Goal: Obtain resource: Download file/media

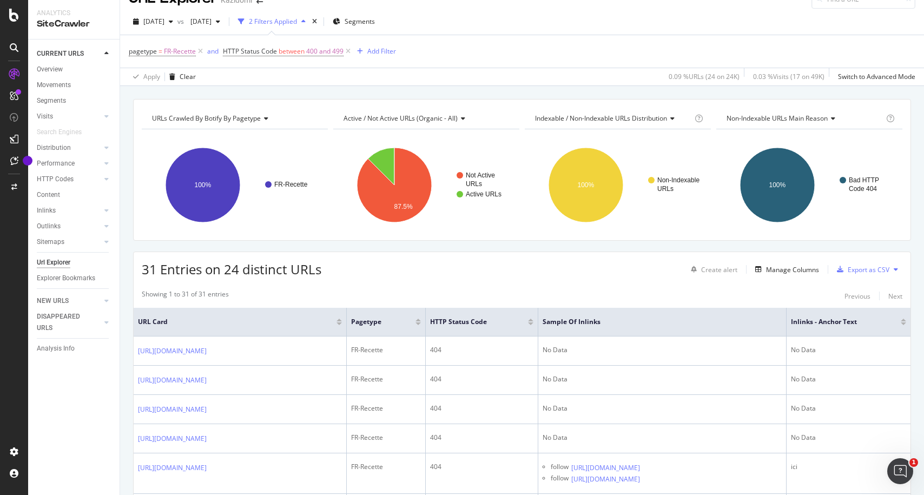
scroll to position [20, 0]
click at [893, 267] on button at bounding box center [895, 268] width 13 height 17
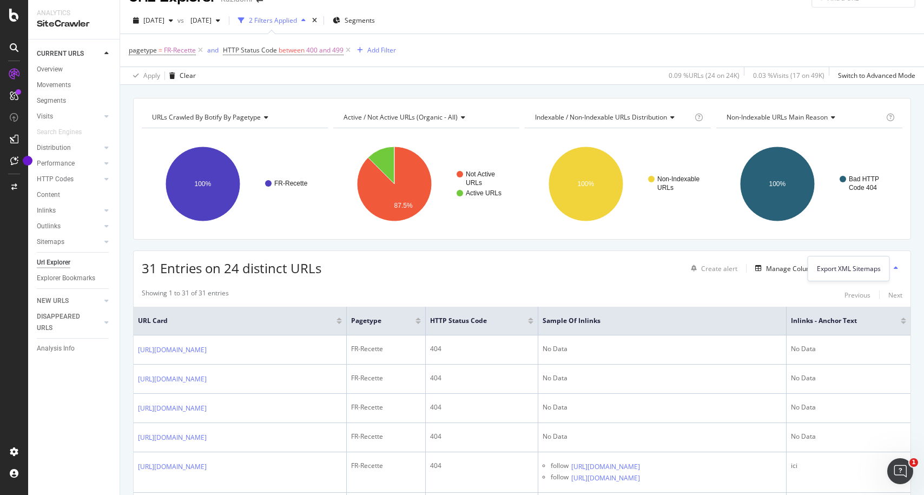
click at [854, 267] on div "Export as CSV" at bounding box center [868, 268] width 42 height 9
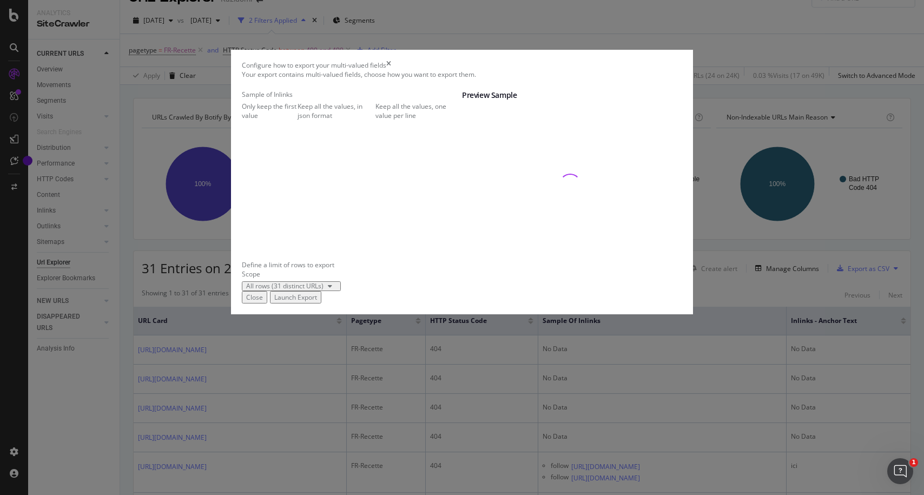
click at [375, 120] on div "Keep all the values, one value per line" at bounding box center [418, 111] width 87 height 18
click at [317, 302] on div "Launch Export" at bounding box center [295, 297] width 43 height 9
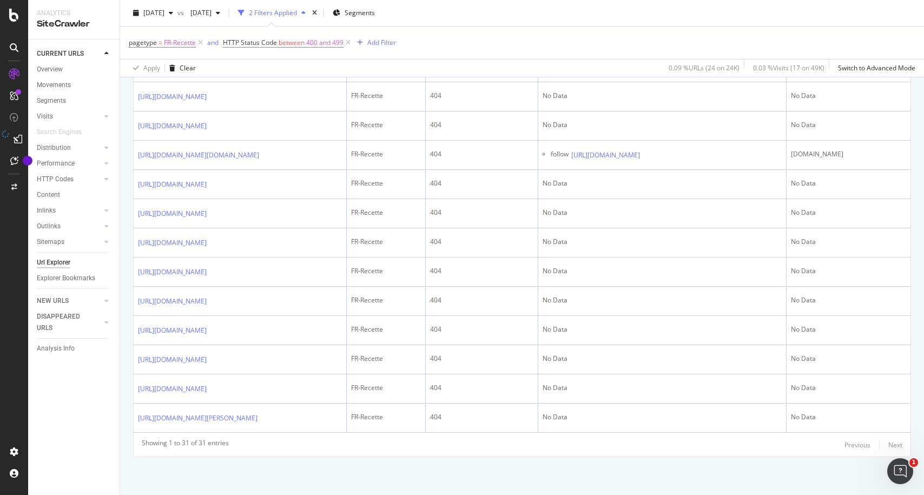
scroll to position [1379, 0]
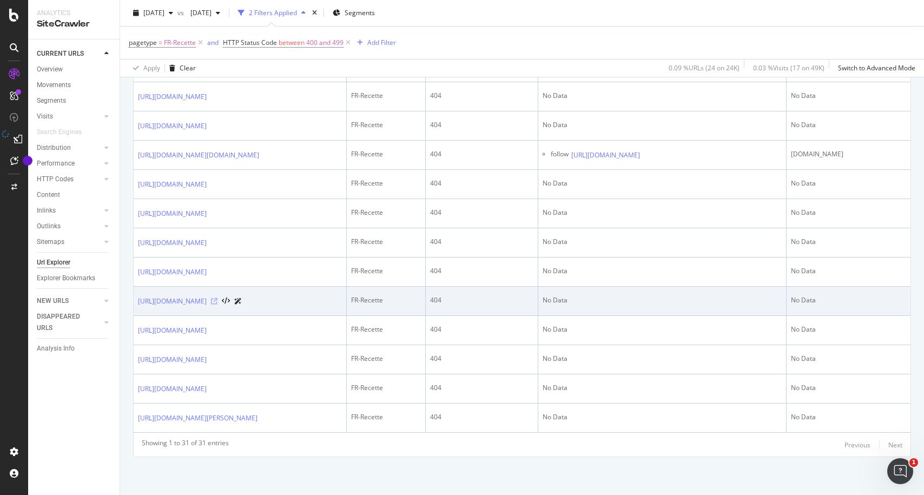
click at [217, 298] on icon at bounding box center [214, 301] width 6 height 6
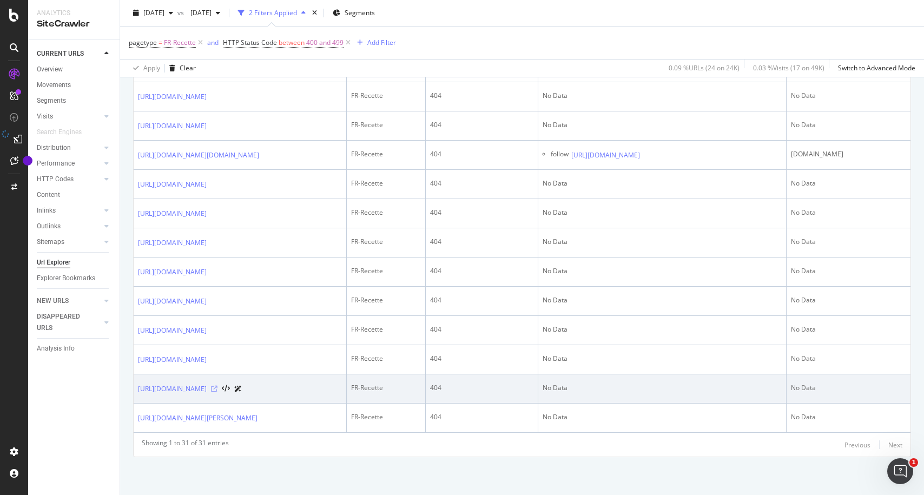
click at [217, 386] on icon at bounding box center [214, 389] width 6 height 6
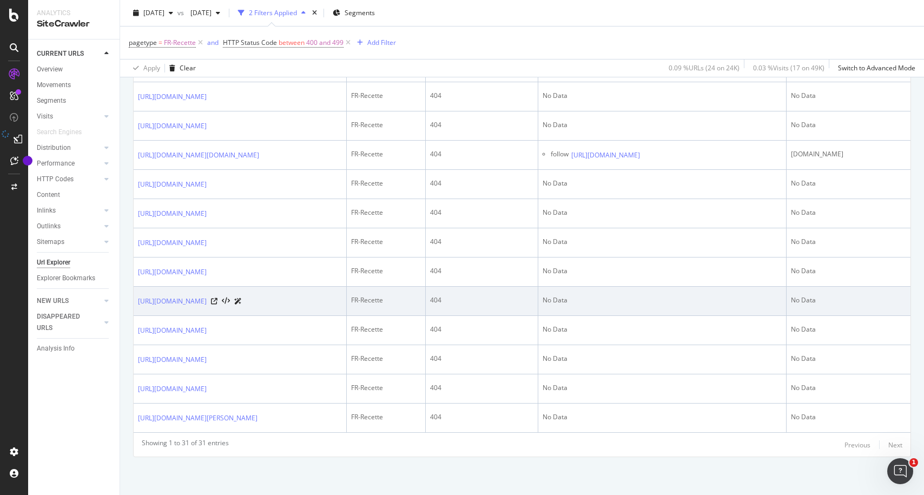
scroll to position [1363, 0]
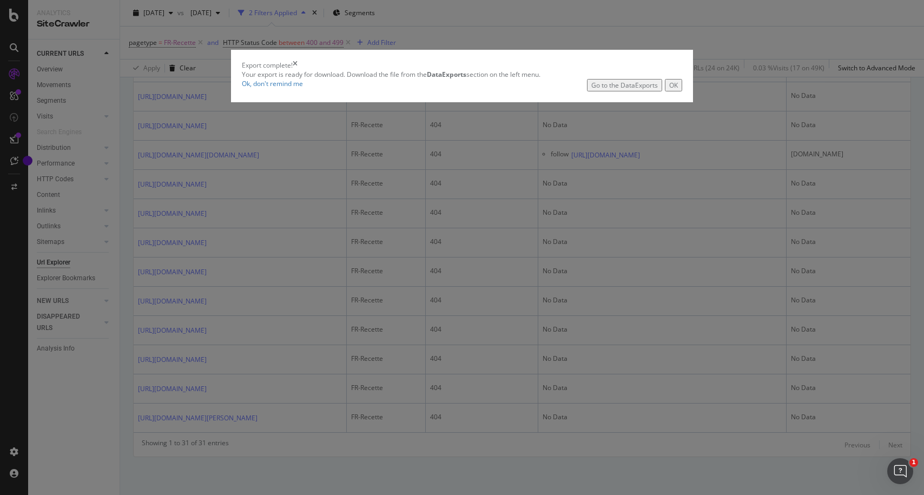
click at [609, 90] on div "Go to the DataExports" at bounding box center [624, 85] width 67 height 9
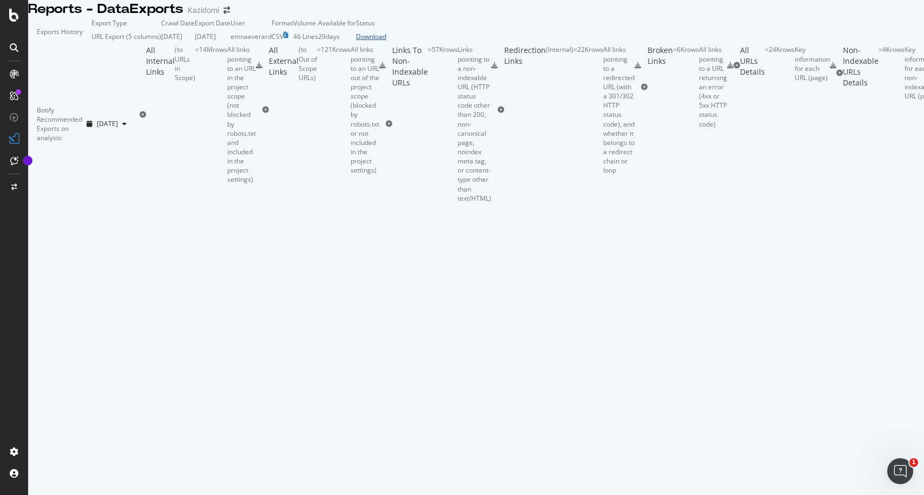
click at [386, 41] on div "Download" at bounding box center [371, 36] width 30 height 9
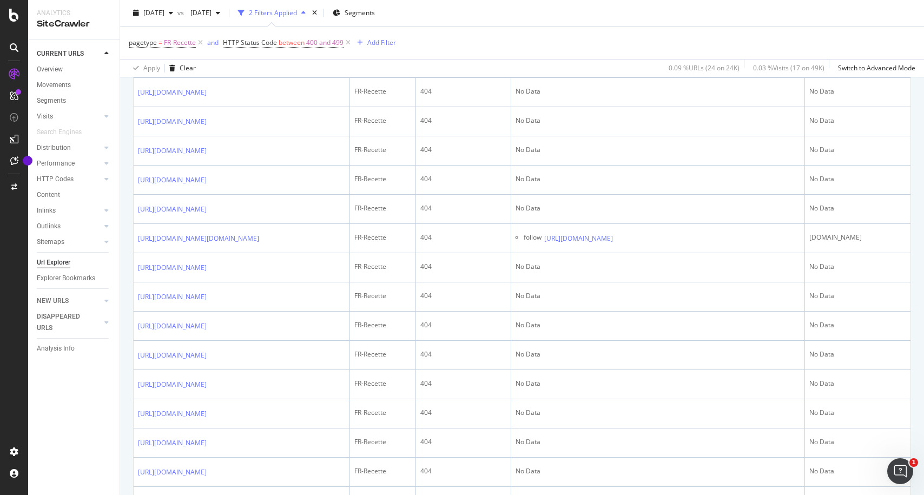
scroll to position [1062, 0]
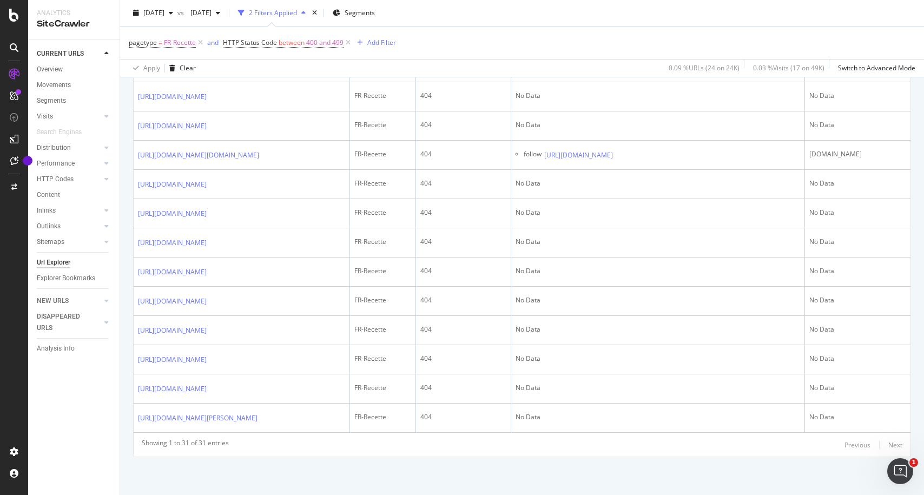
click at [217, 42] on icon at bounding box center [214, 38] width 6 height 6
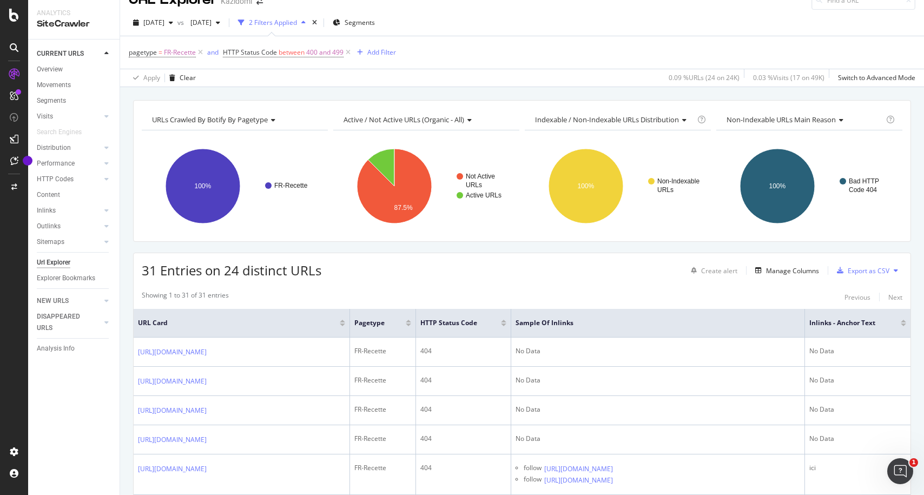
scroll to position [0, 0]
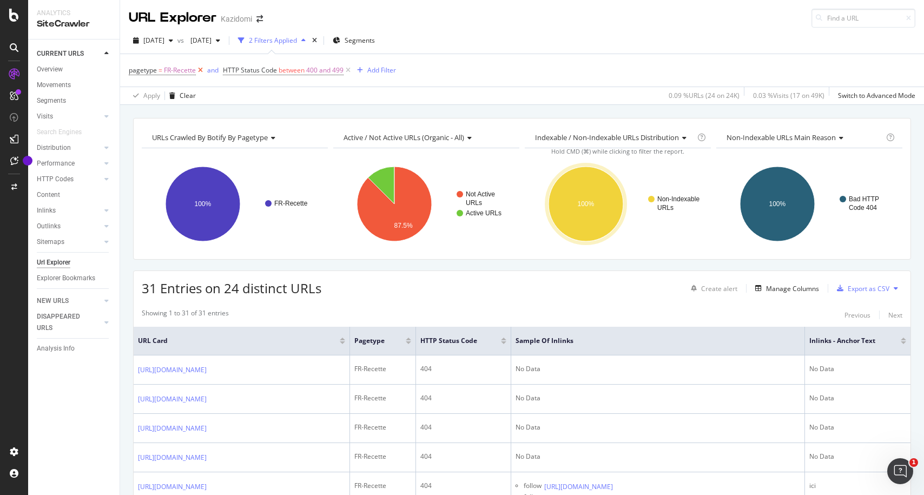
click at [201, 72] on icon at bounding box center [200, 70] width 9 height 11
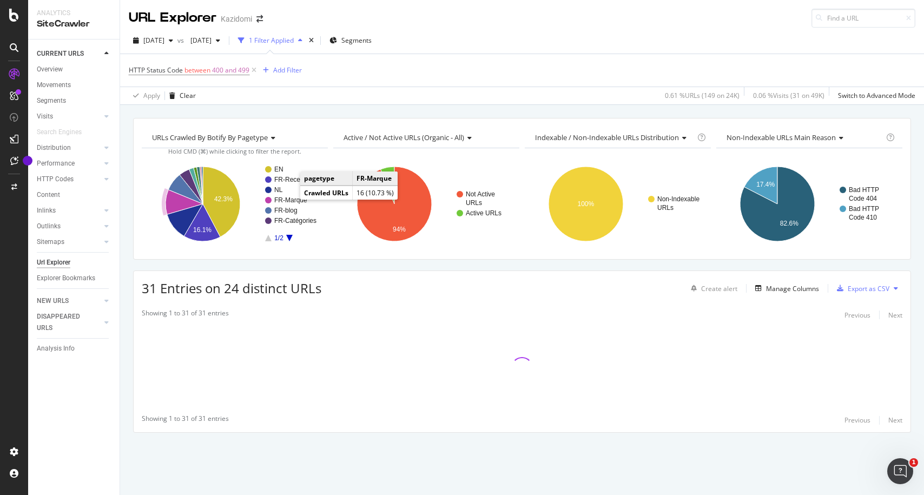
click at [284, 202] on text "FR-Marque" at bounding box center [290, 200] width 33 height 8
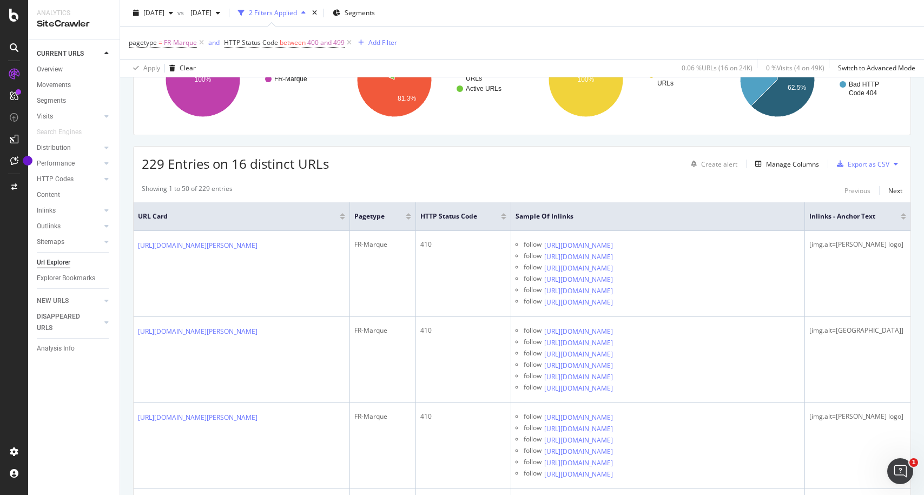
scroll to position [140, 0]
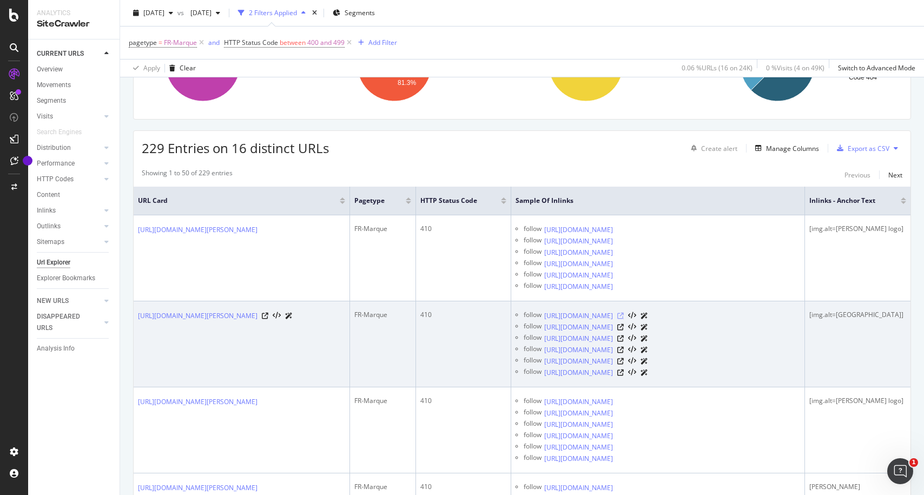
click at [624, 319] on icon at bounding box center [620, 316] width 6 height 6
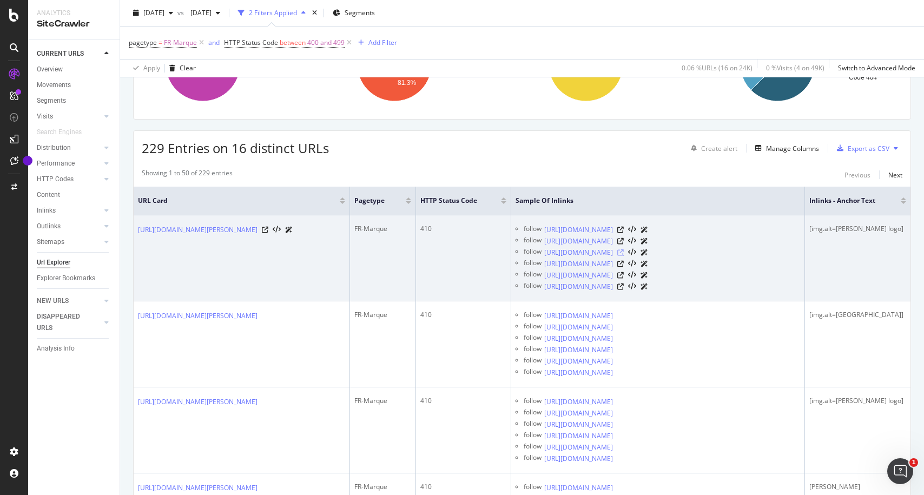
click at [624, 256] on icon at bounding box center [620, 252] width 6 height 6
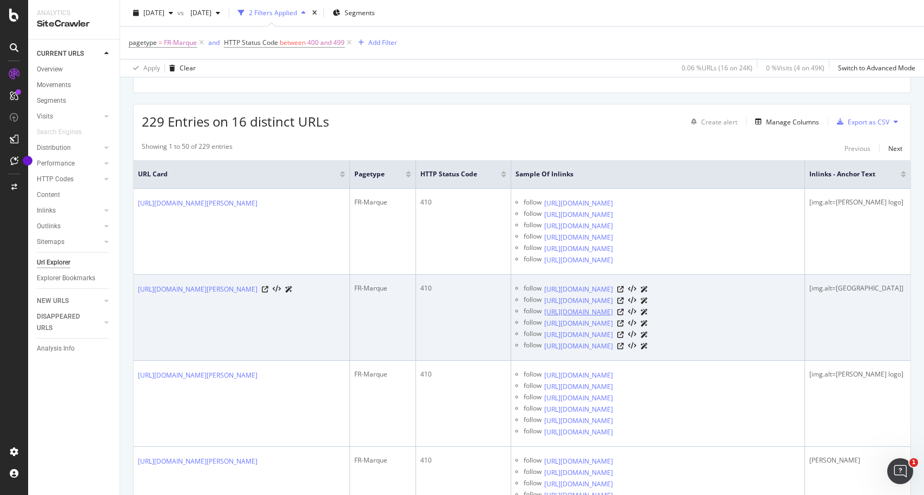
scroll to position [0, 0]
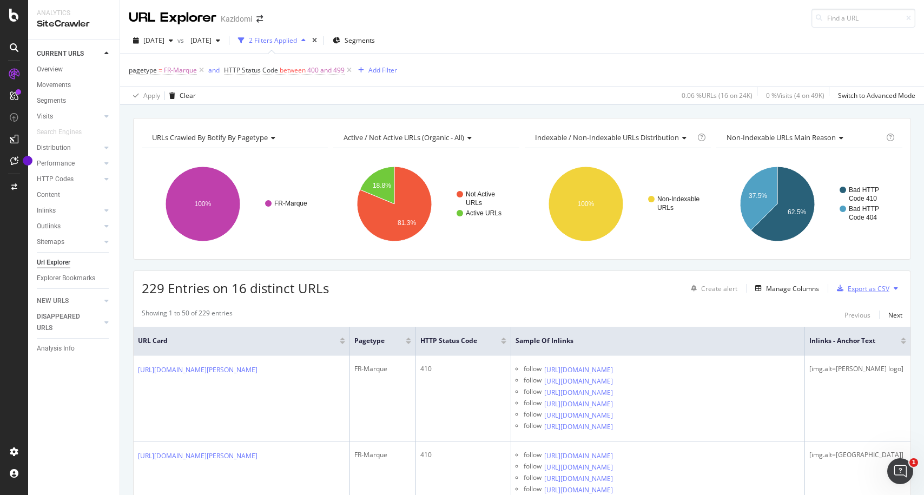
click at [870, 290] on div "Export as CSV" at bounding box center [868, 288] width 42 height 9
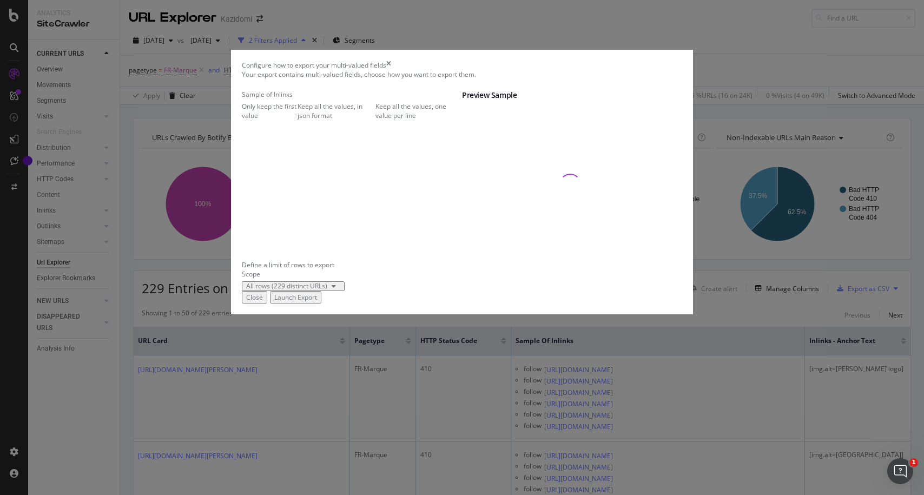
click at [317, 302] on div "Launch Export" at bounding box center [295, 297] width 43 height 9
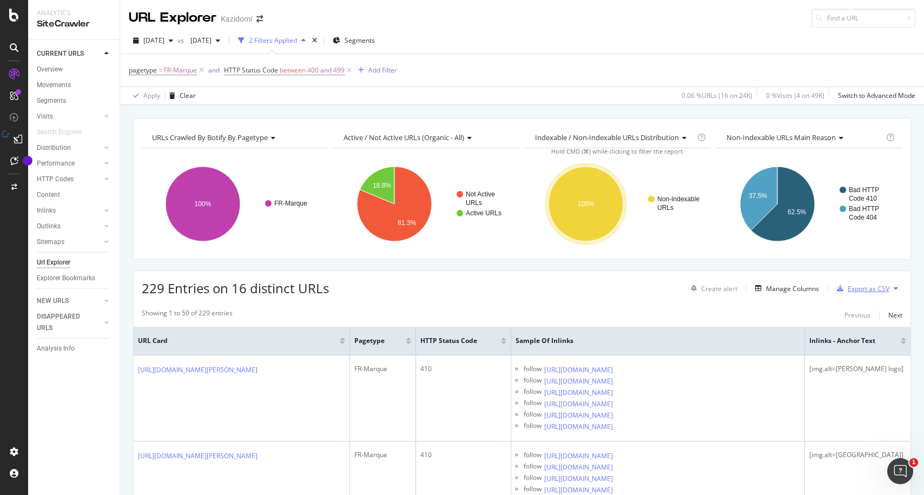
click at [876, 289] on div "Export as CSV" at bounding box center [868, 288] width 42 height 9
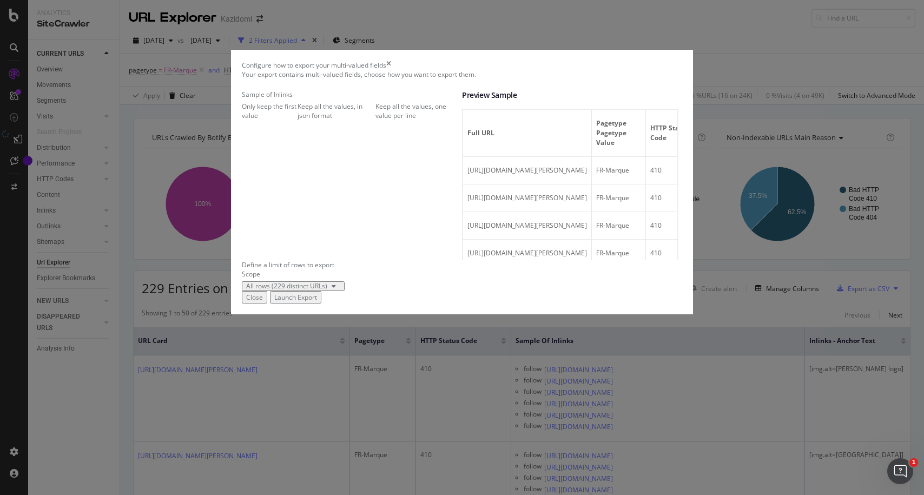
click at [375, 120] on div "Keep all the values, one value per line" at bounding box center [418, 111] width 87 height 18
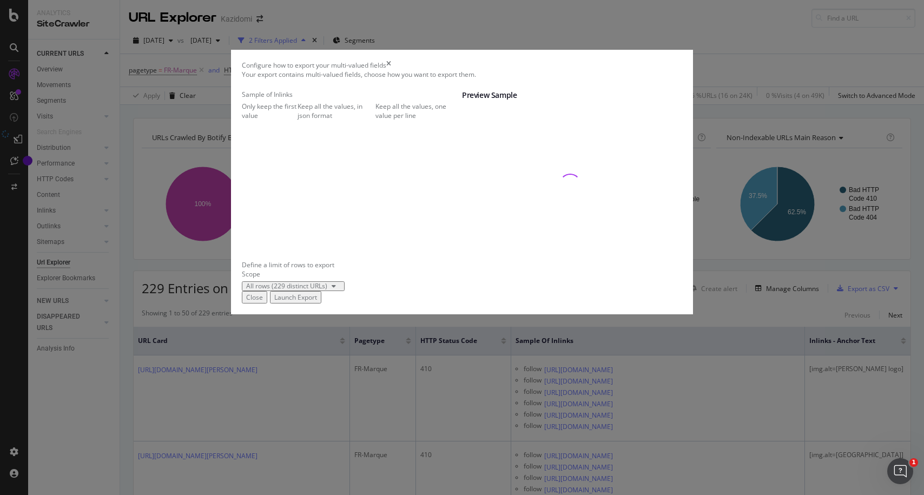
click at [317, 302] on div "Launch Export" at bounding box center [295, 297] width 43 height 9
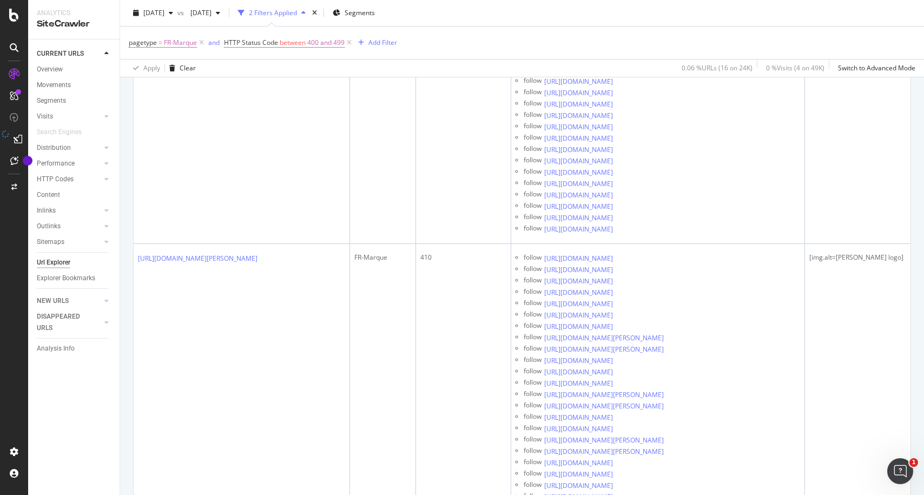
scroll to position [1116, 0]
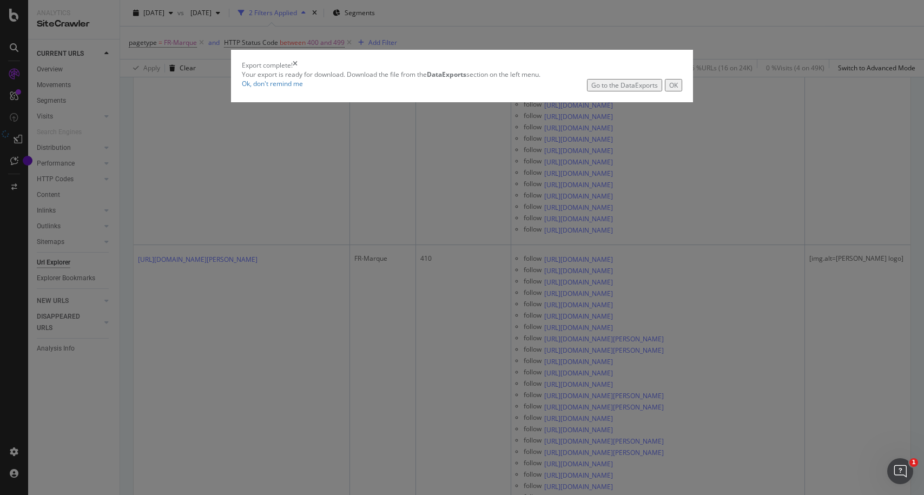
click at [596, 90] on div "Go to the DataExports" at bounding box center [624, 85] width 67 height 9
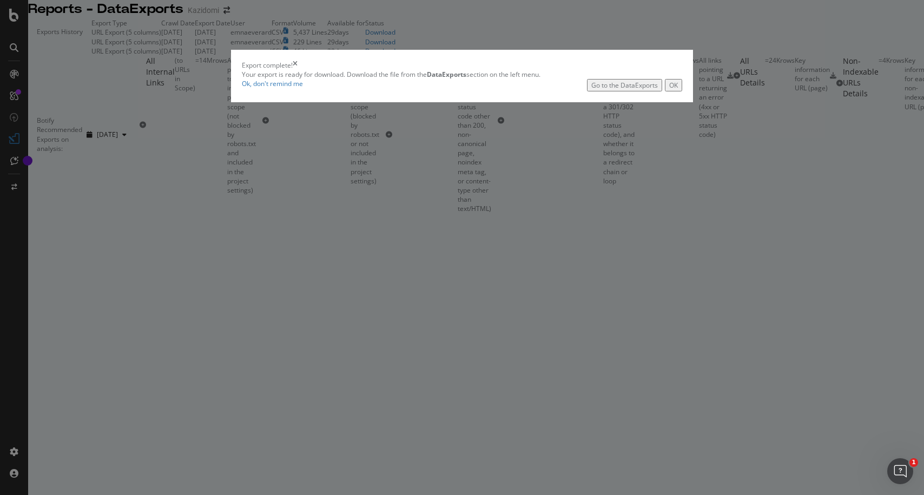
click at [669, 90] on div "OK" at bounding box center [673, 85] width 9 height 9
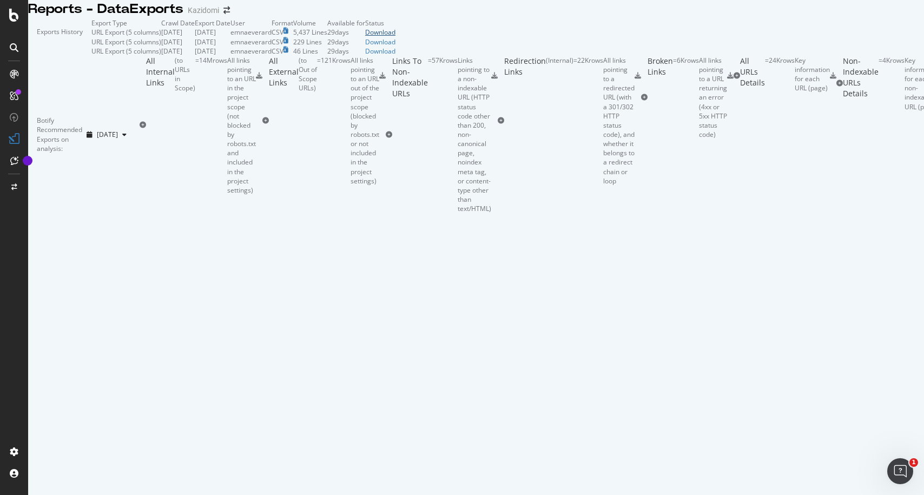
click at [395, 37] on div "Download" at bounding box center [380, 32] width 30 height 9
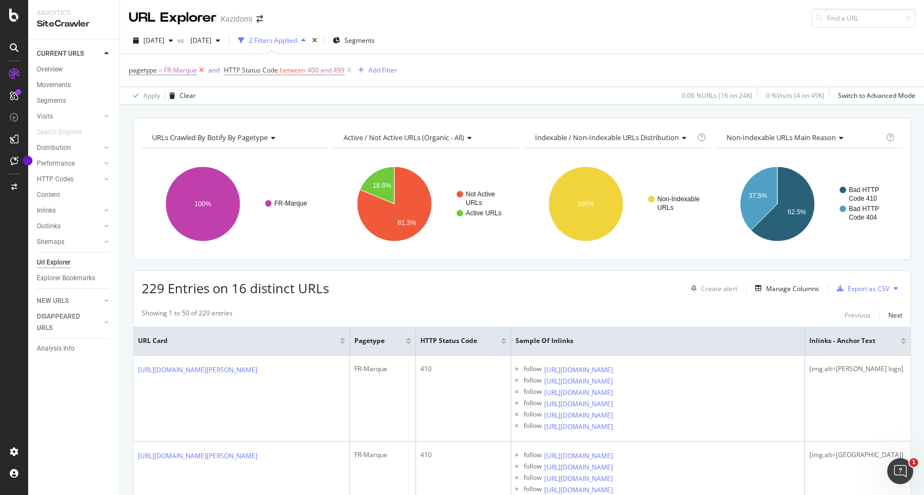
click at [202, 70] on icon at bounding box center [201, 70] width 9 height 11
